Goal: Information Seeking & Learning: Learn about a topic

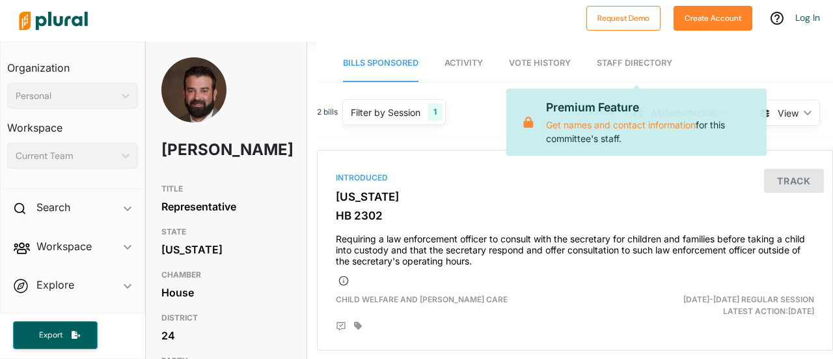
scroll to position [391, 0]
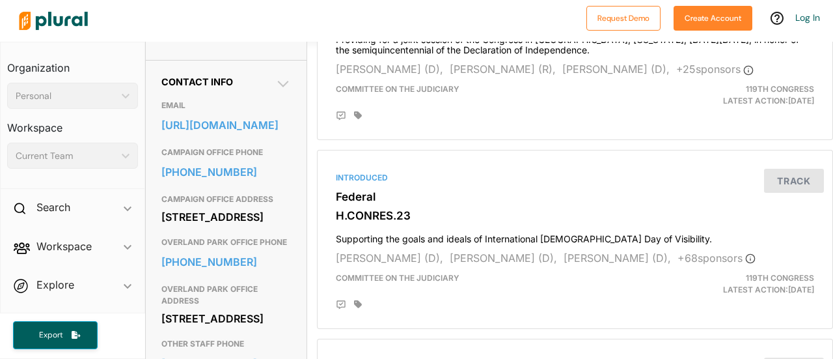
scroll to position [391, 0]
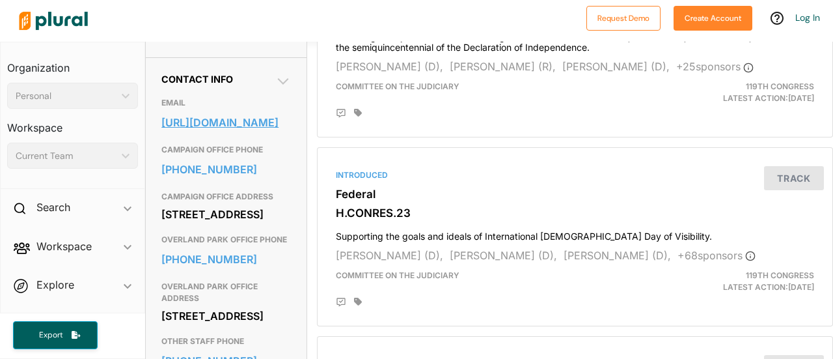
click at [254, 132] on link "https://davids.house.gov/contact/email-me" at bounding box center [226, 123] width 130 height 20
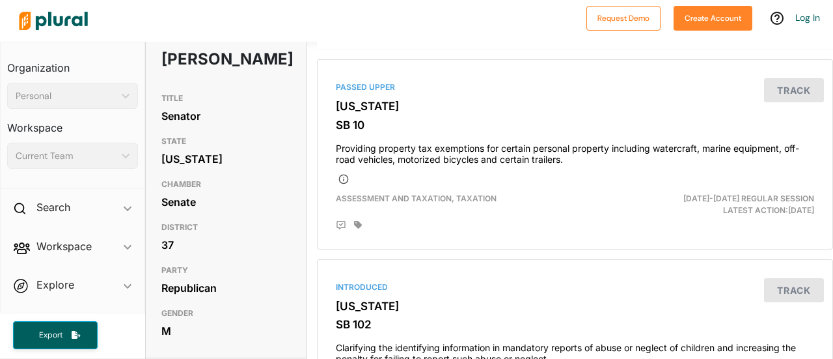
scroll to position [130, 0]
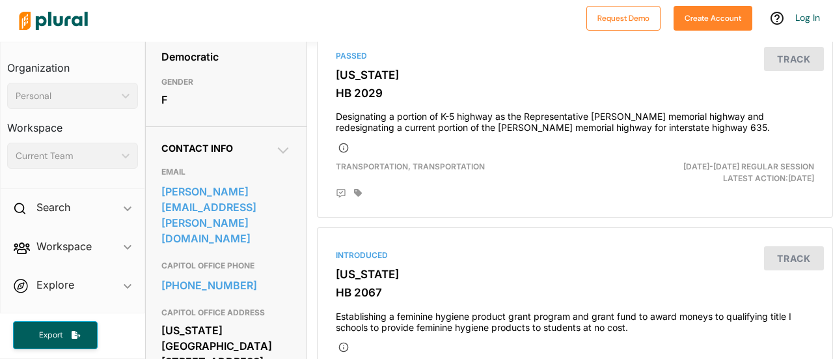
scroll to position [325, 0]
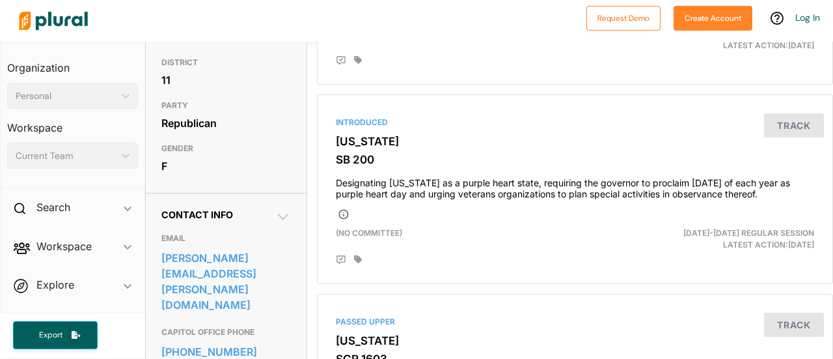
scroll to position [260, 0]
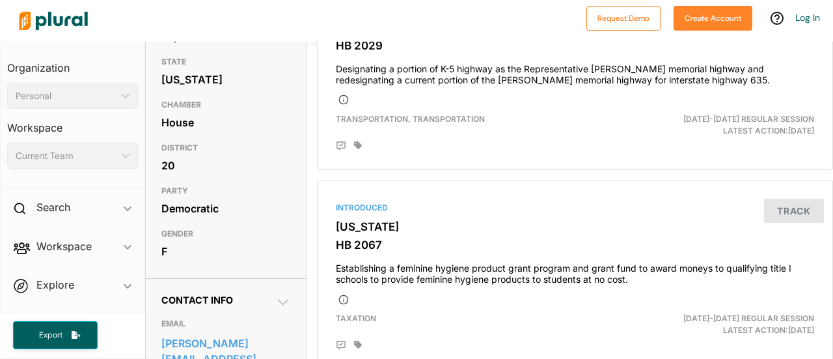
scroll to position [325, 0]
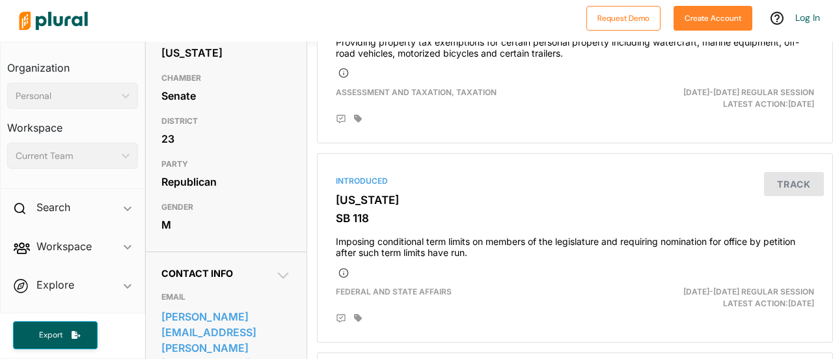
scroll to position [195, 0]
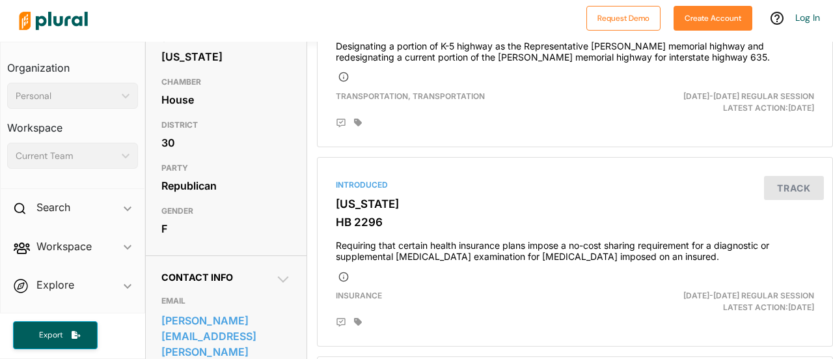
scroll to position [195, 0]
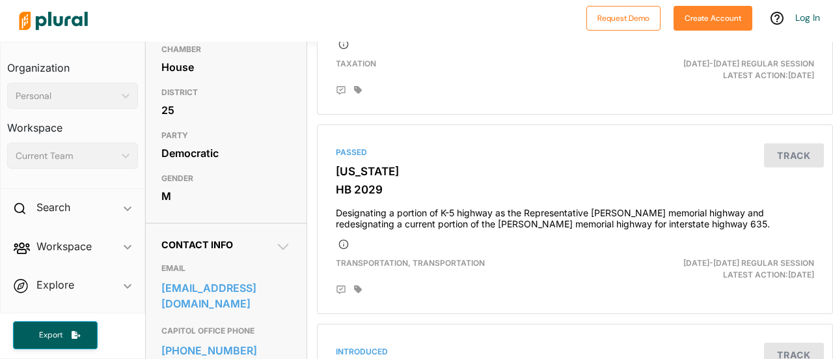
scroll to position [130, 0]
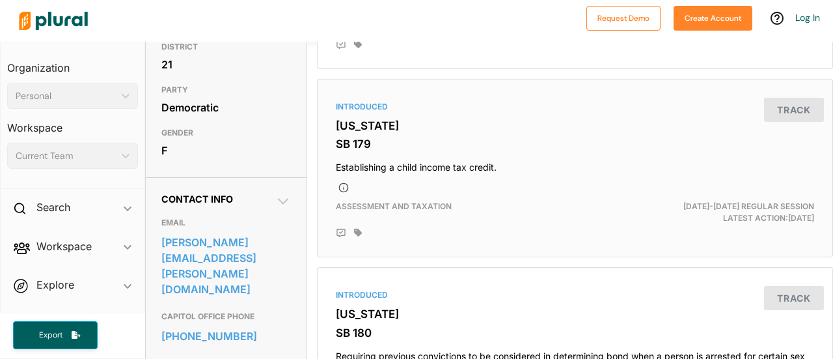
scroll to position [195, 0]
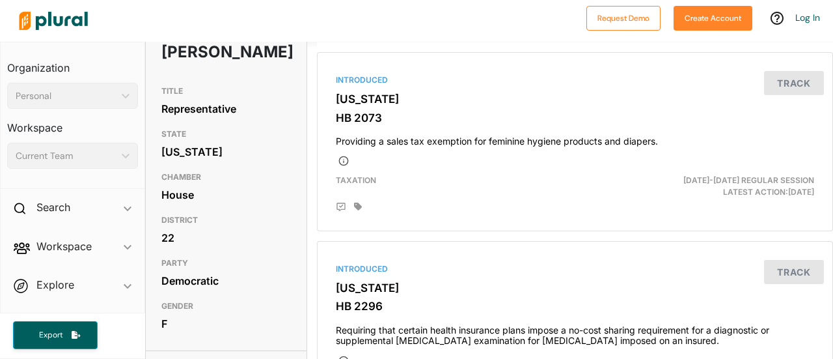
scroll to position [65, 0]
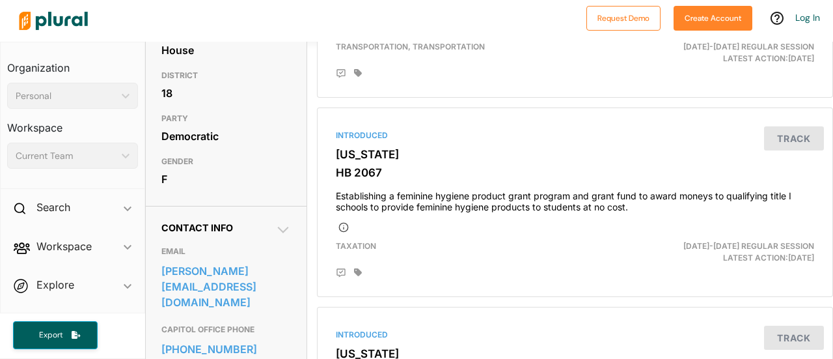
scroll to position [195, 0]
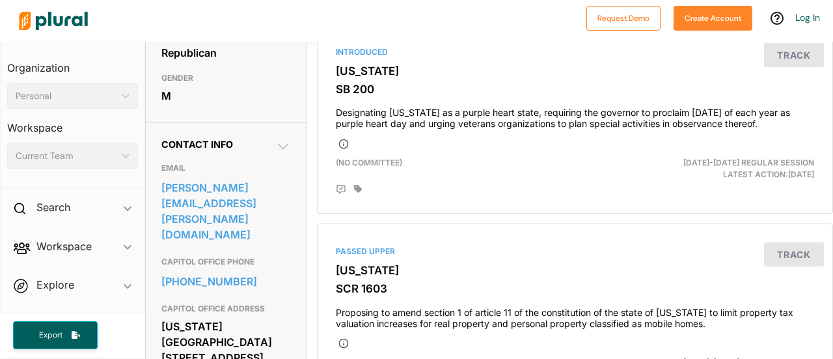
scroll to position [195, 0]
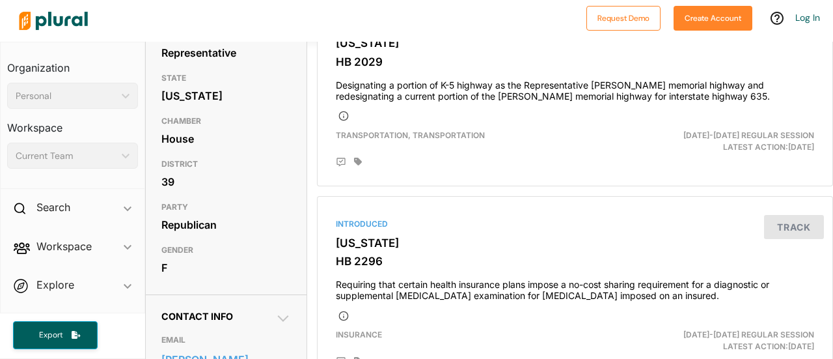
scroll to position [130, 0]
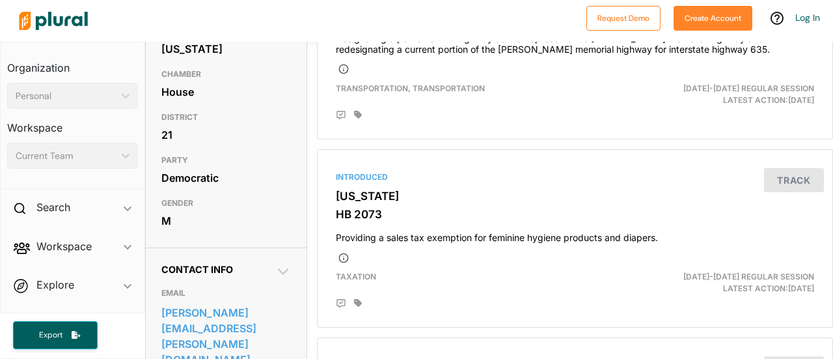
scroll to position [195, 0]
